Goal: Check status

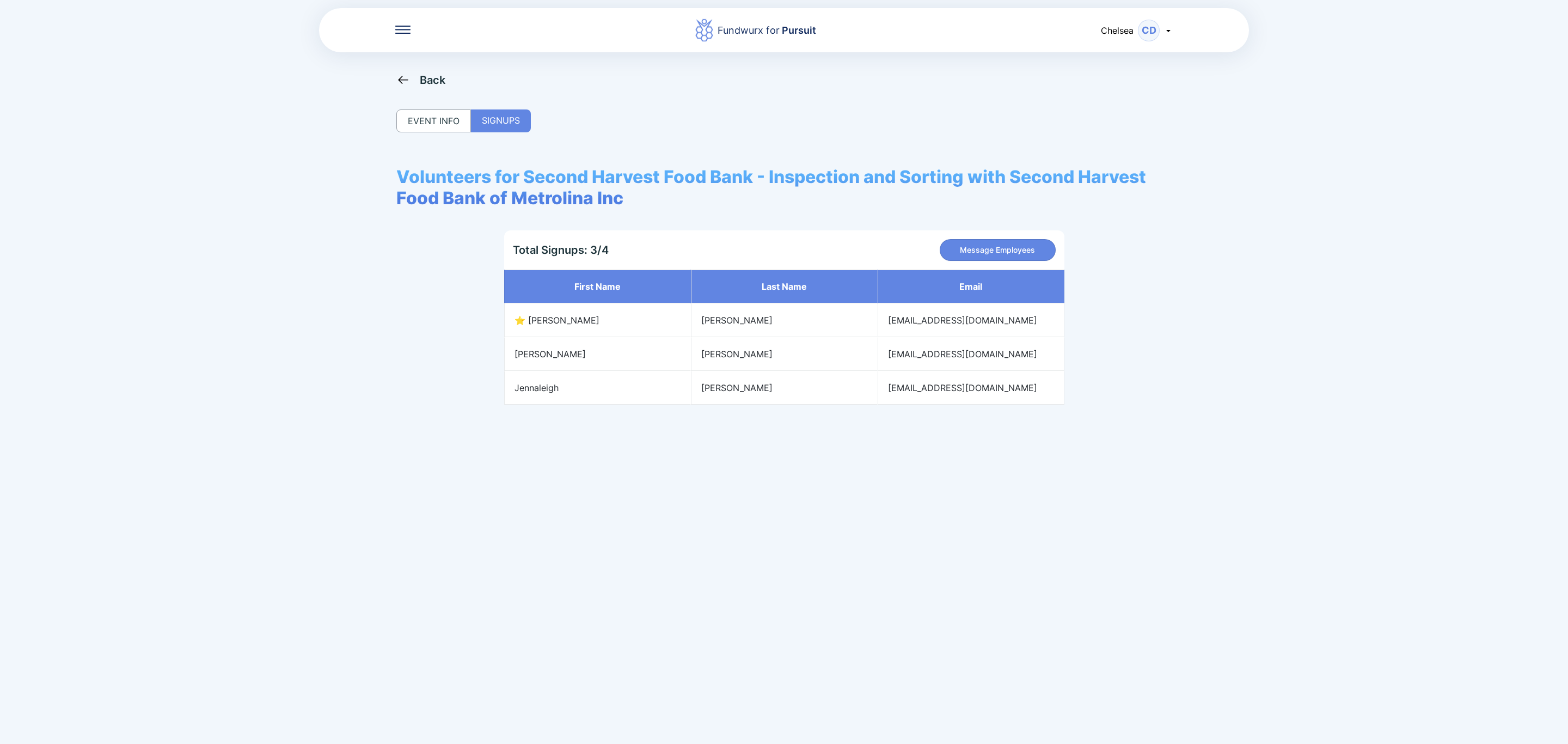
click at [403, 23] on div "Fundwurx for Pursuit Chelsea CD" at bounding box center [784, 30] width 930 height 46
click at [402, 26] on icon at bounding box center [403, 29] width 16 height 8
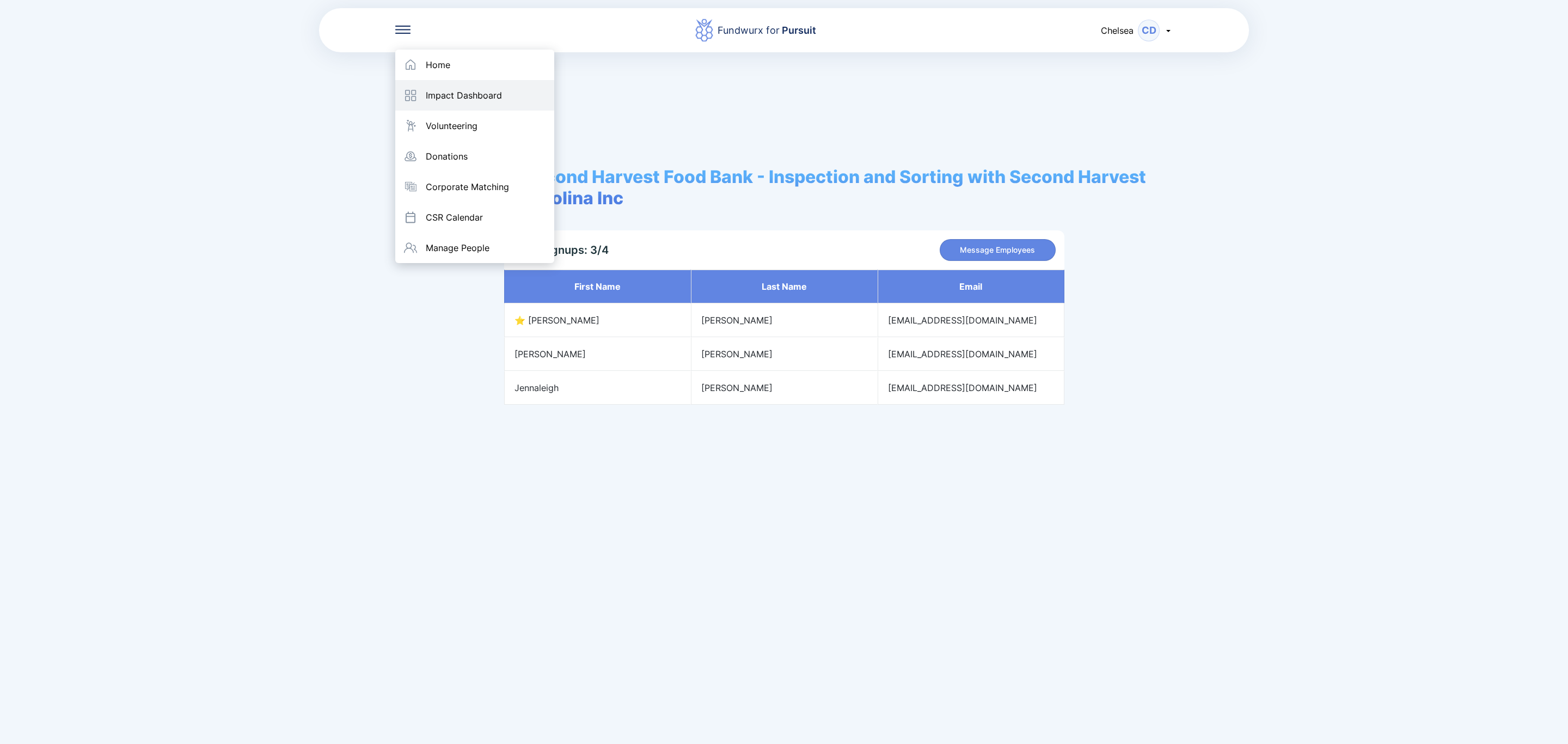
click at [414, 80] on div "Impact Dashboard" at bounding box center [474, 95] width 159 height 30
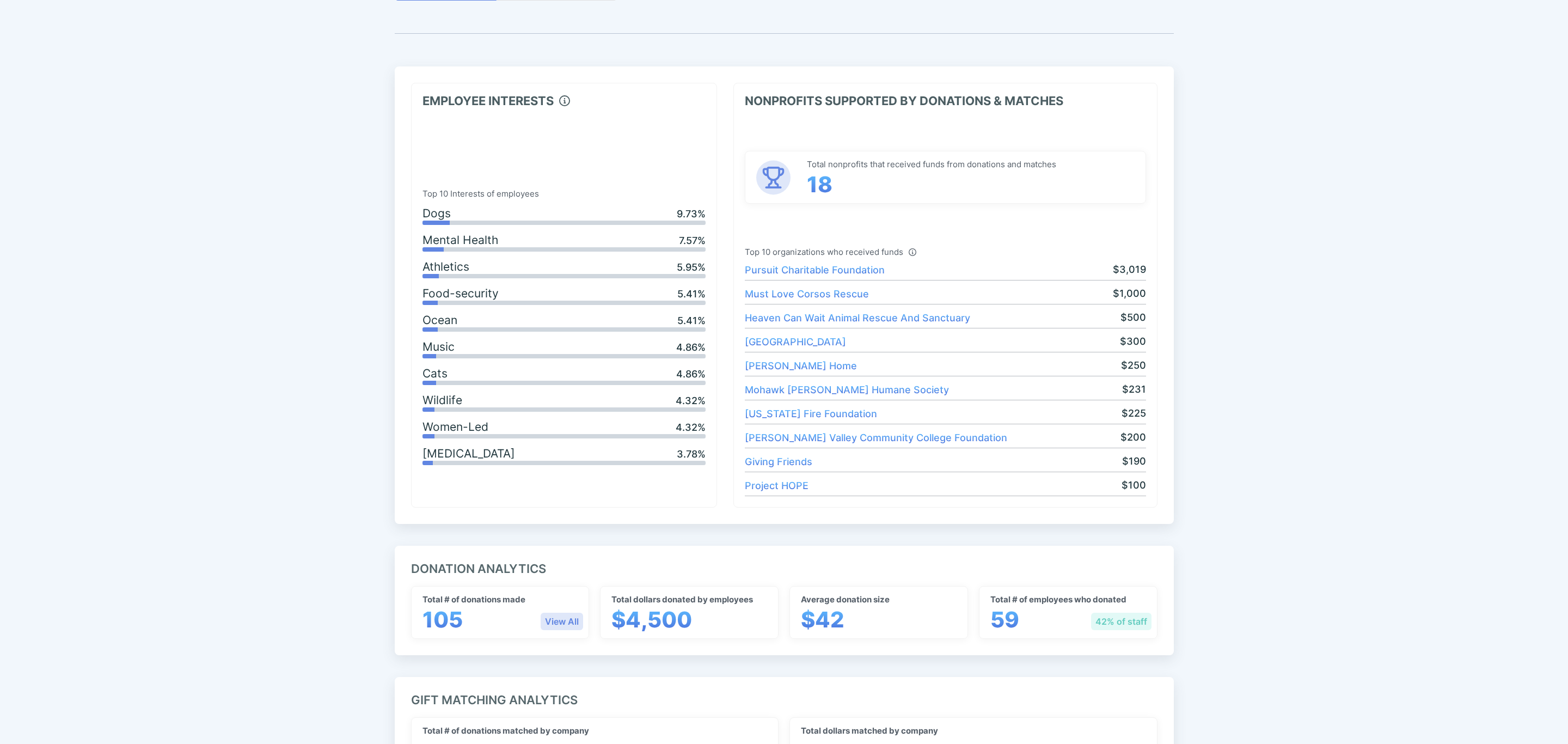
scroll to position [327, 0]
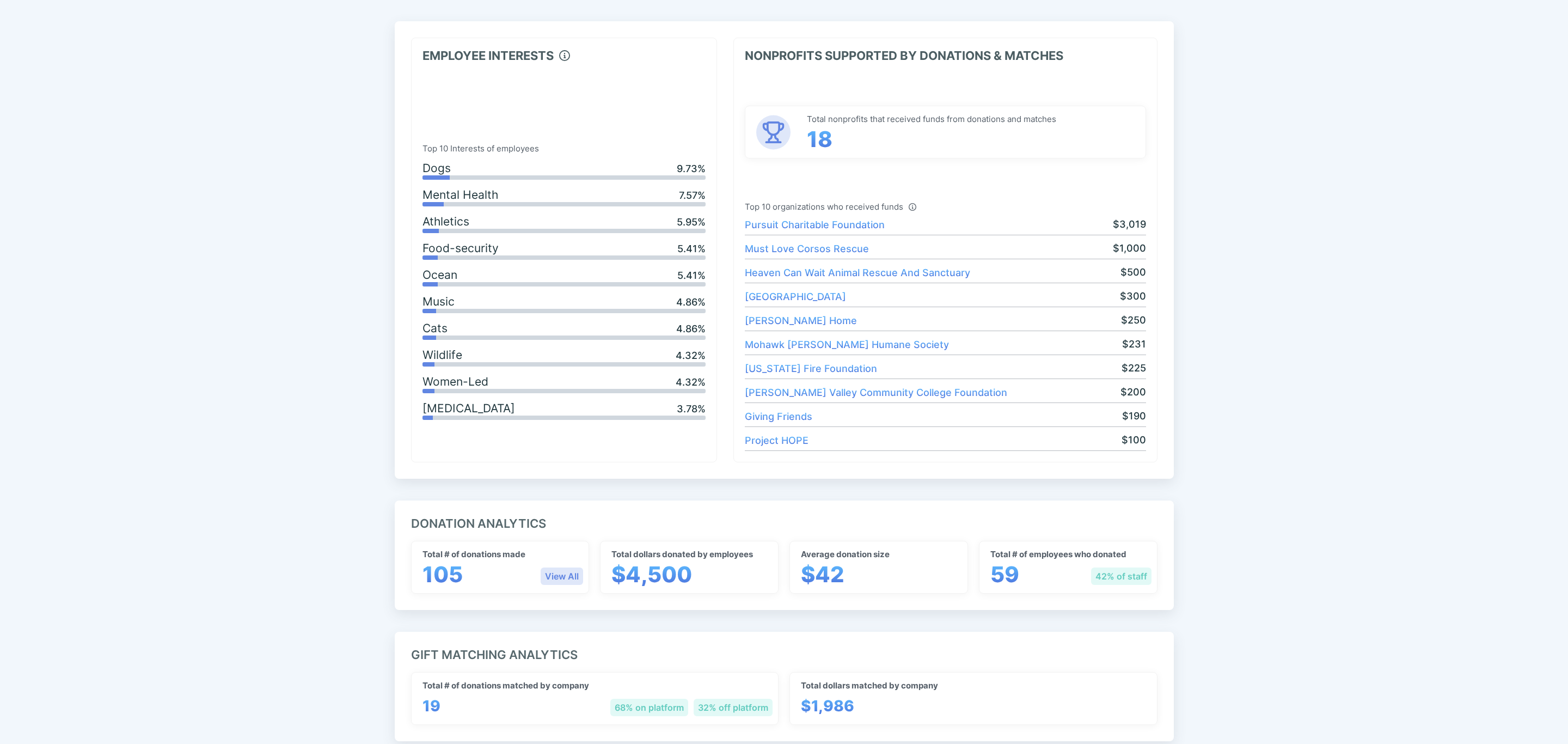
click at [580, 577] on div "View All" at bounding box center [562, 575] width 43 height 17
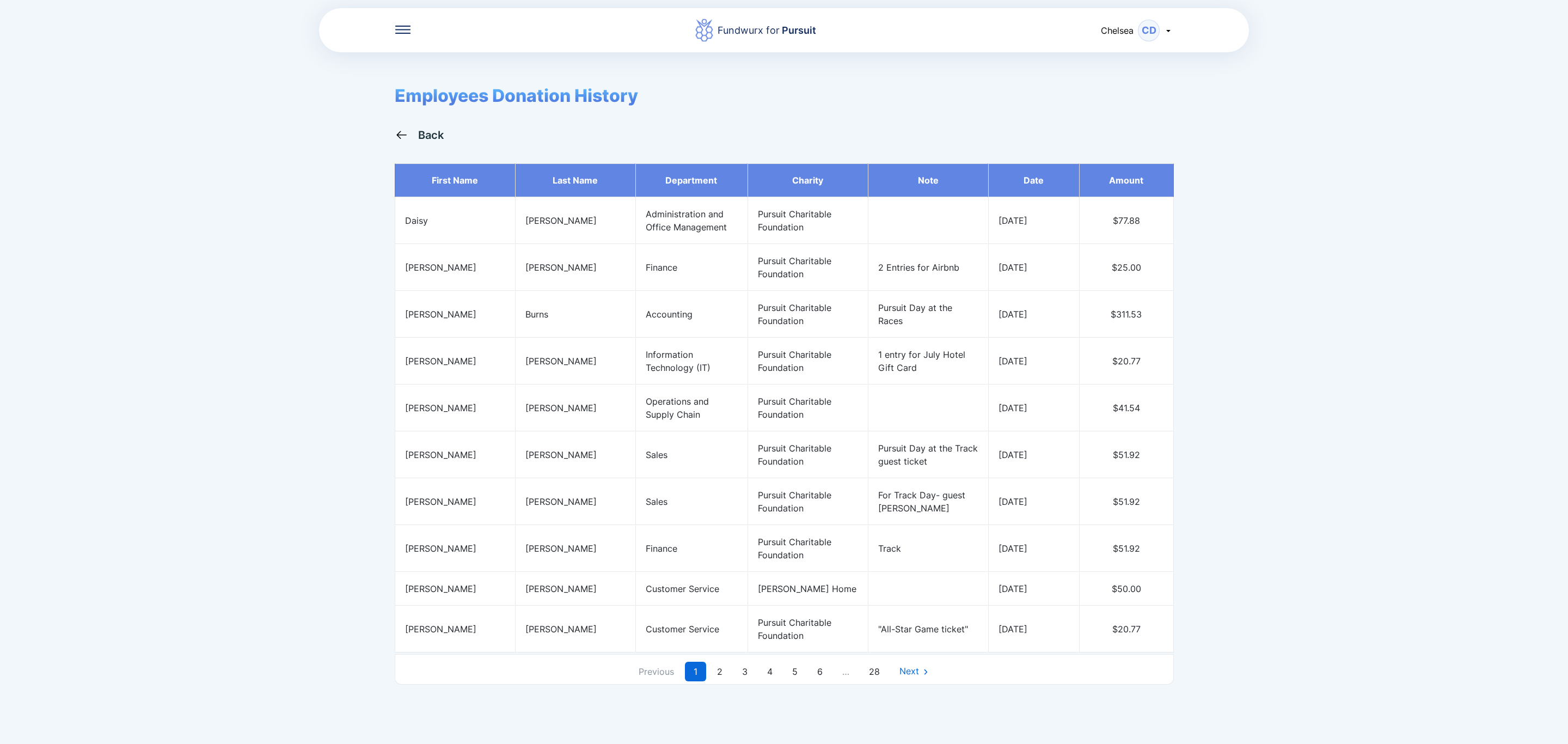
click at [405, 22] on div "Fundwurx for Pursuit Chelsea CD" at bounding box center [784, 30] width 930 height 46
click at [401, 30] on icon at bounding box center [403, 29] width 16 height 8
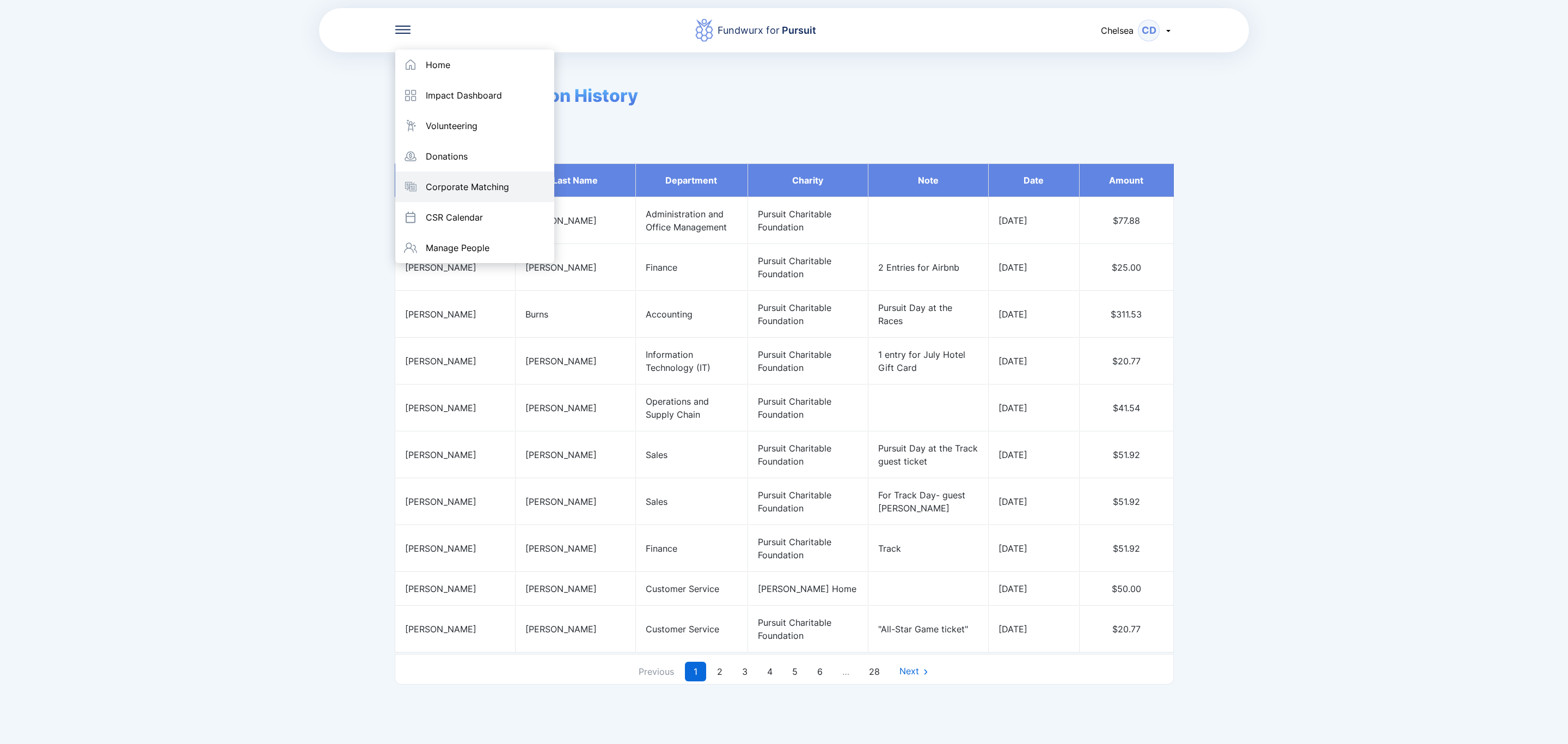
click at [430, 180] on div "Corporate Matching" at bounding box center [474, 187] width 159 height 30
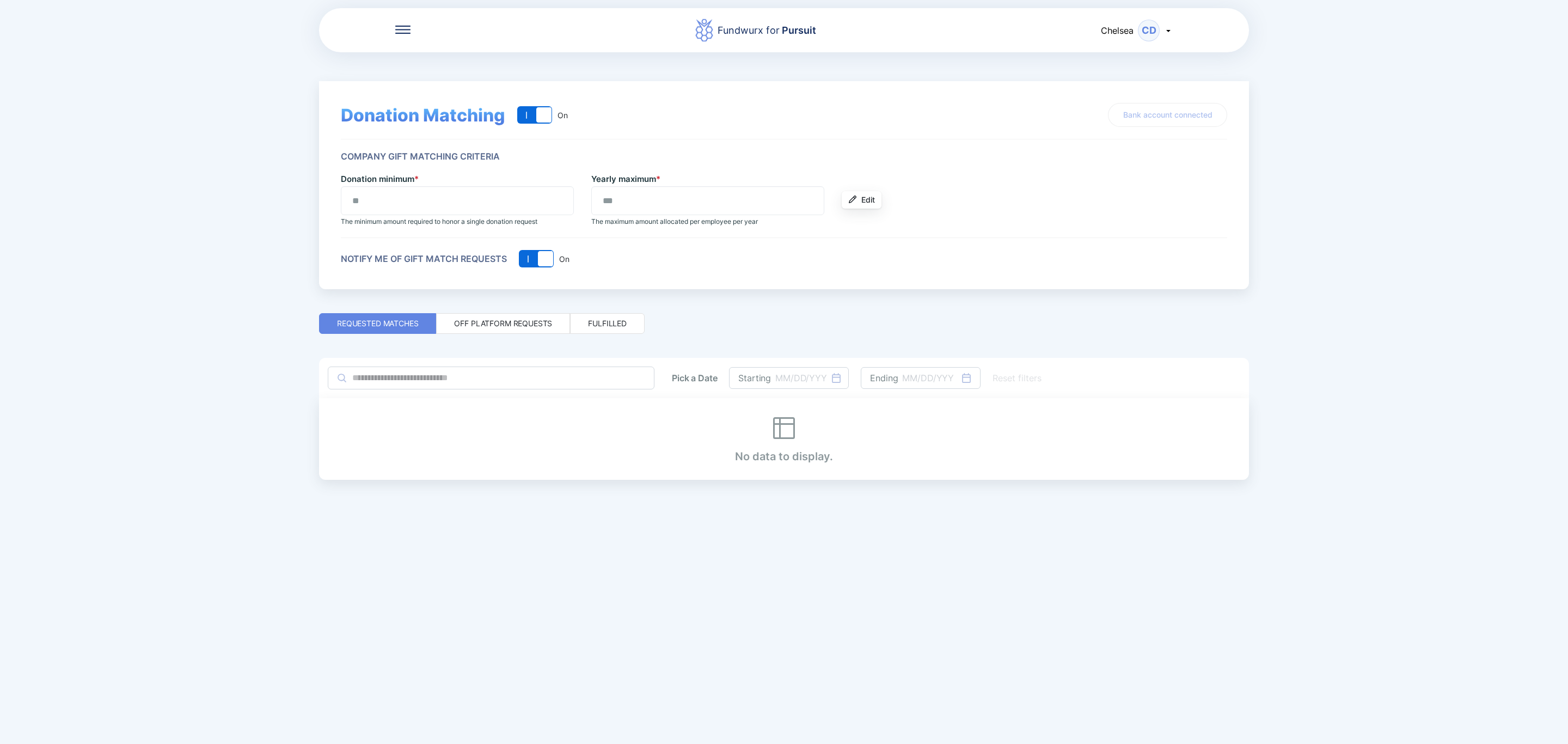
click at [515, 318] on div "Off platform requests" at bounding box center [503, 323] width 98 height 11
click at [587, 325] on div "Fulfilled" at bounding box center [607, 323] width 75 height 21
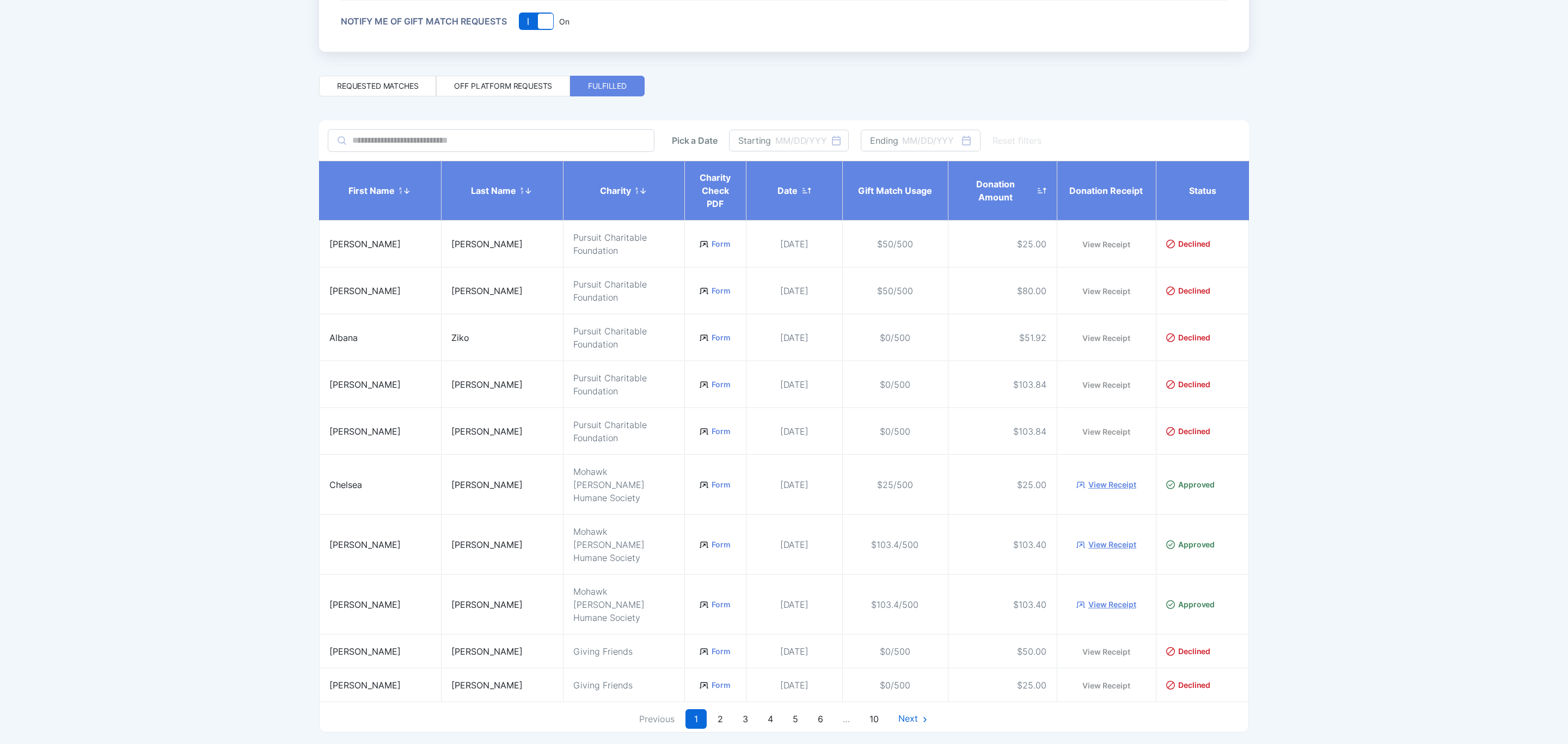
scroll to position [239, 0]
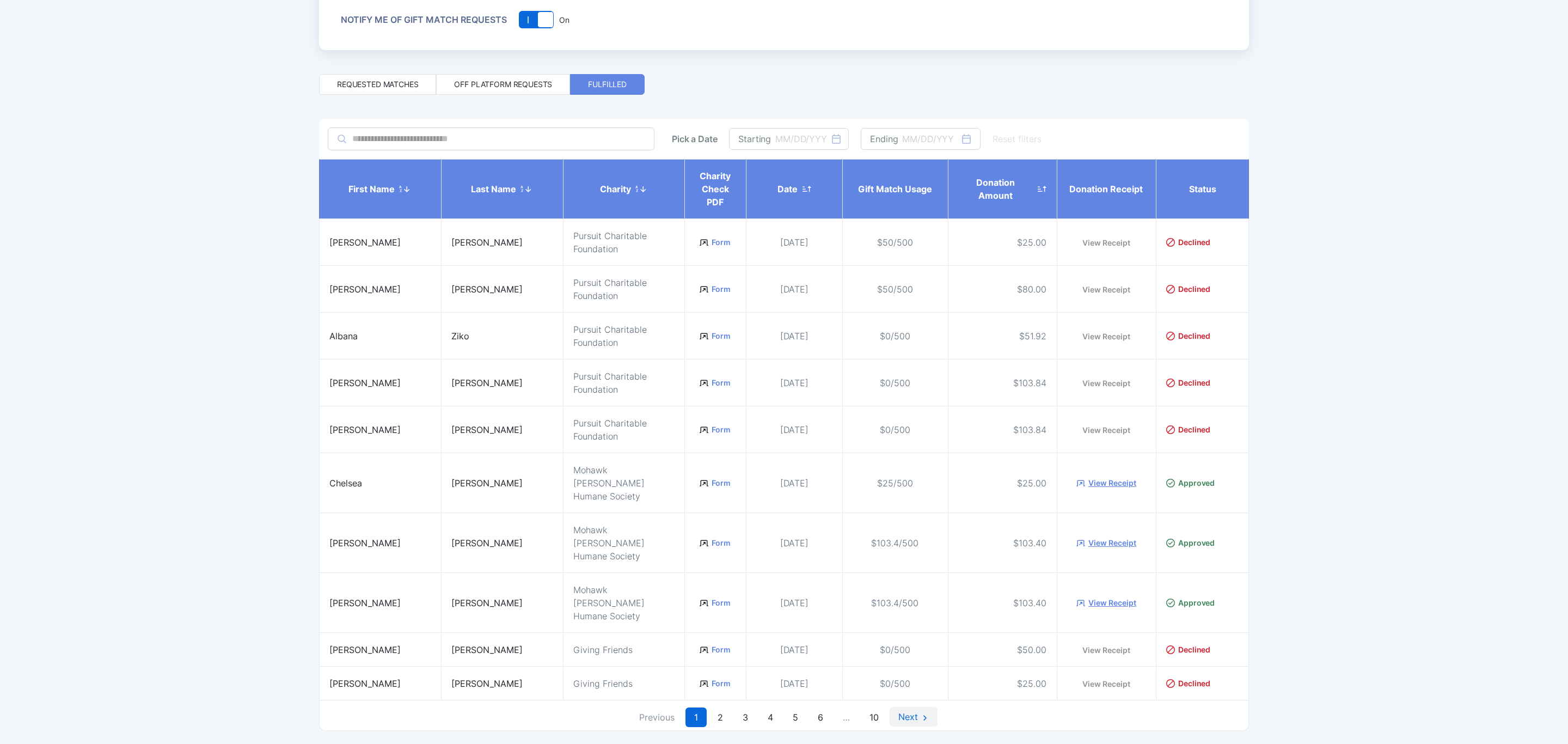
click at [924, 706] on link "Next" at bounding box center [914, 716] width 48 height 19
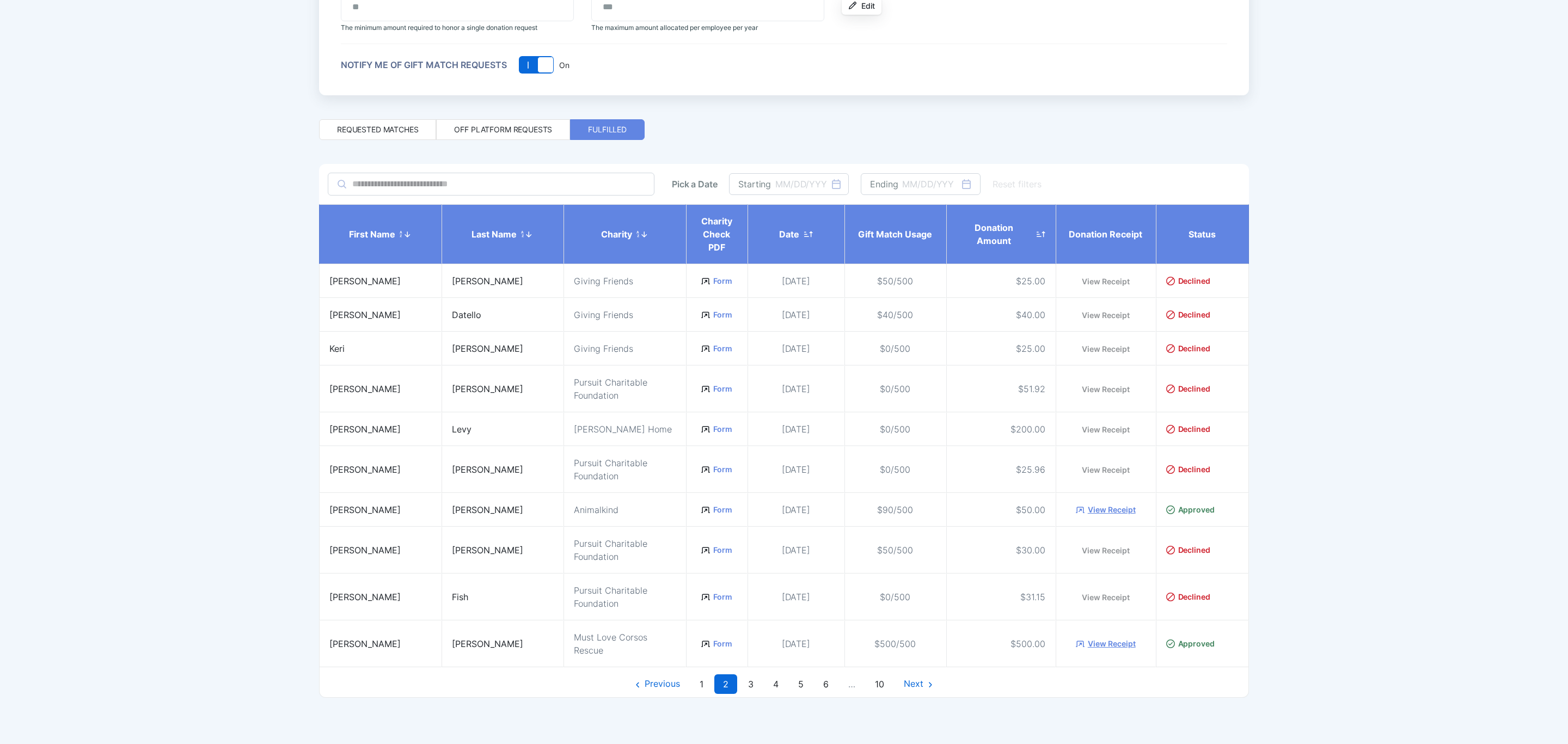
click at [1092, 645] on link "View Receipt" at bounding box center [1112, 644] width 48 height 11
click at [713, 640] on link "Form" at bounding box center [722, 644] width 19 height 11
